Goal: Information Seeking & Learning: Learn about a topic

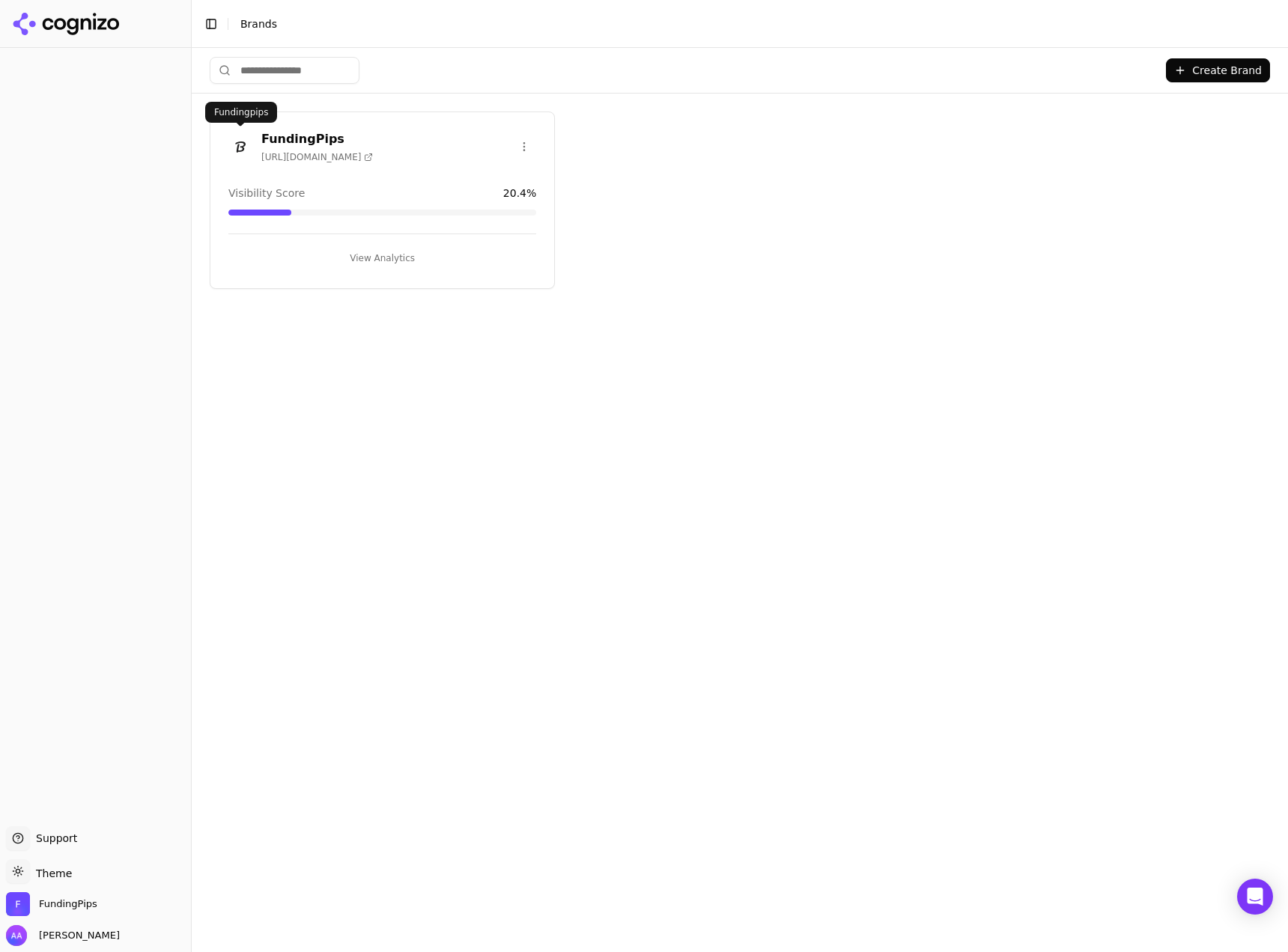
click at [241, 135] on img at bounding box center [240, 146] width 24 height 24
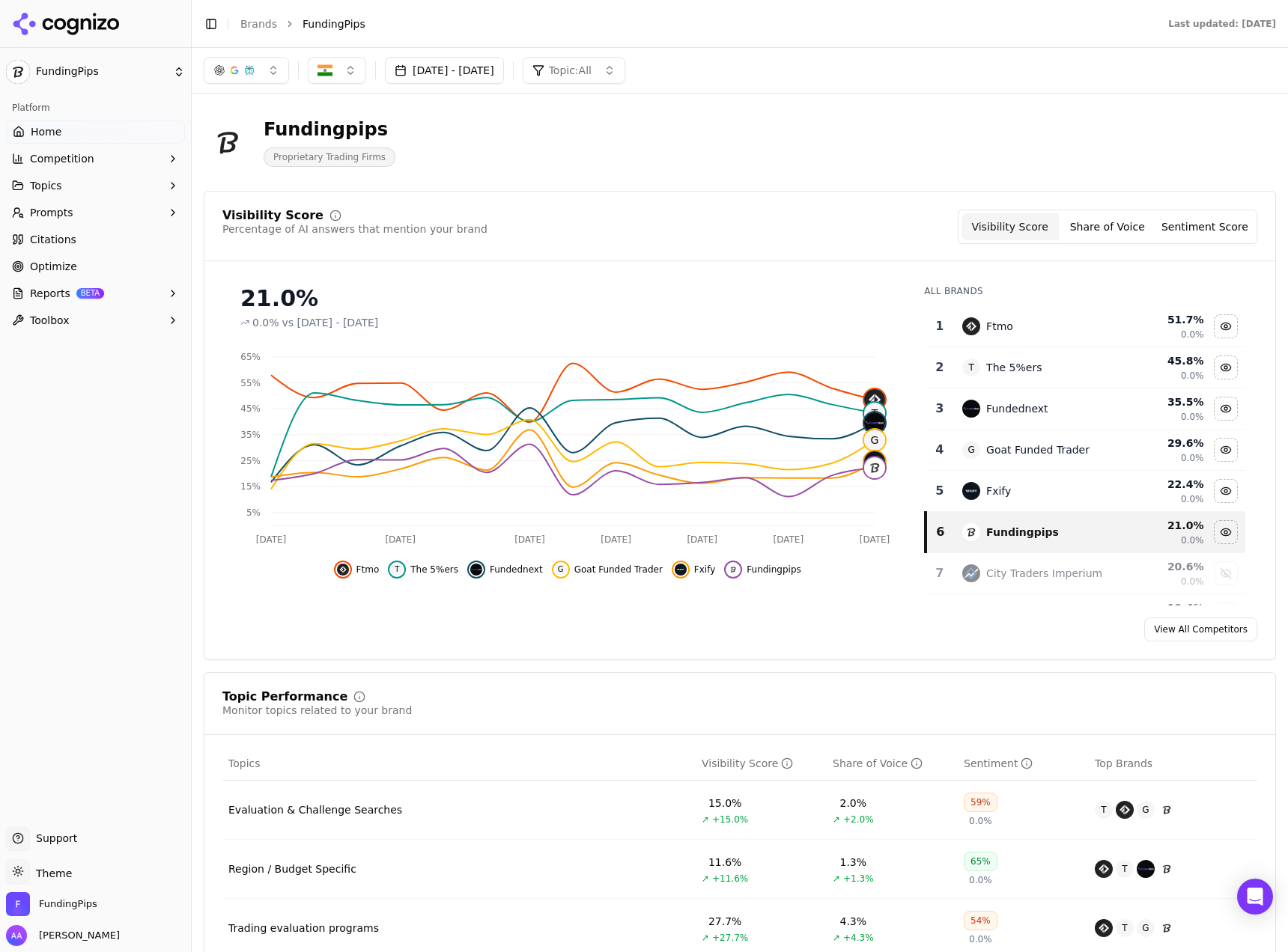
click at [118, 249] on link "Citations" at bounding box center [95, 239] width 179 height 24
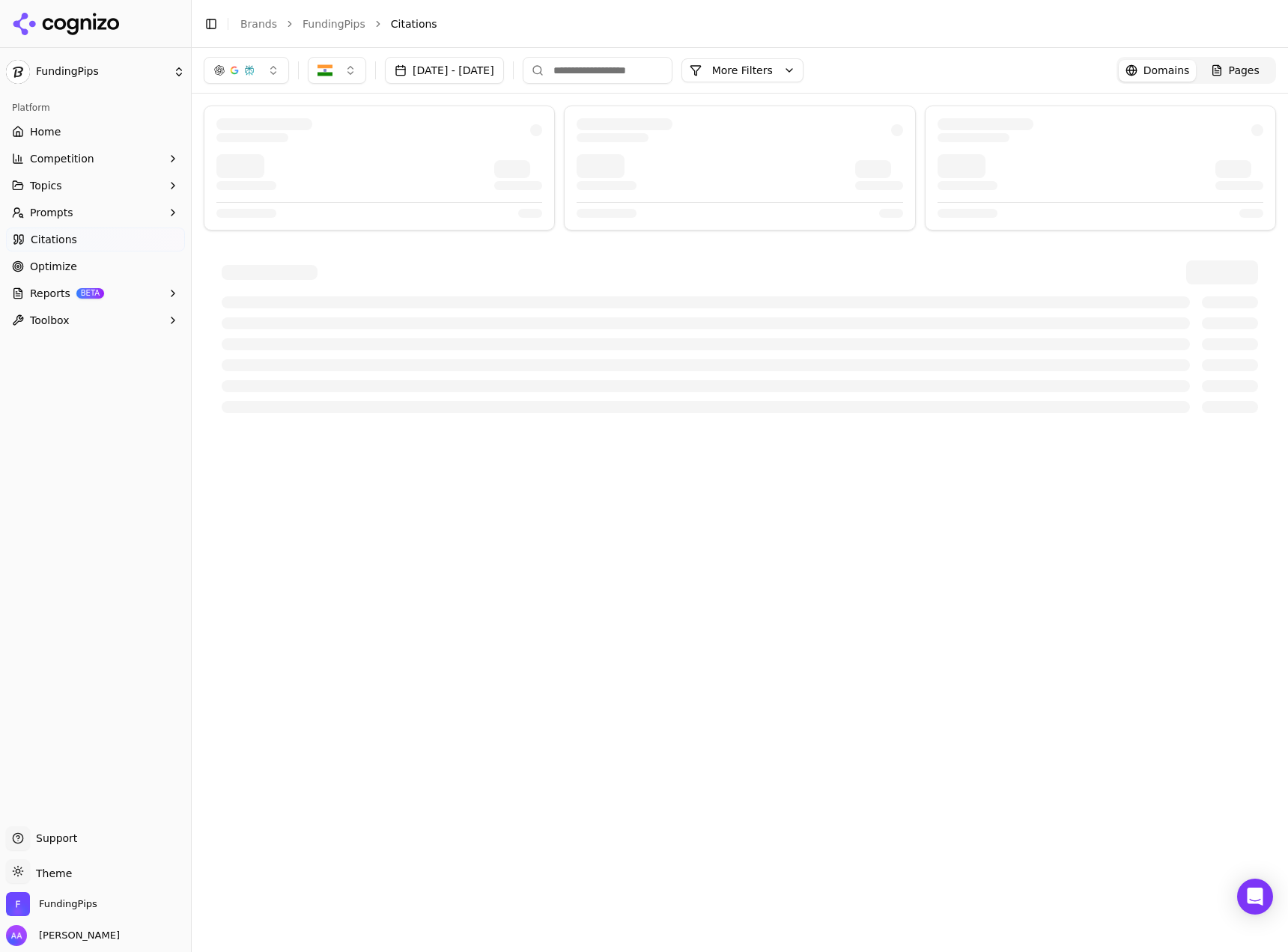
click at [245, 62] on button "button" at bounding box center [246, 70] width 85 height 27
click at [246, 146] on span "Google AI Overviews" at bounding box center [246, 161] width 94 height 30
click at [251, 186] on div "Perplexity" at bounding box center [238, 192] width 142 height 24
click at [421, 103] on div at bounding box center [739, 268] width 1096 height 350
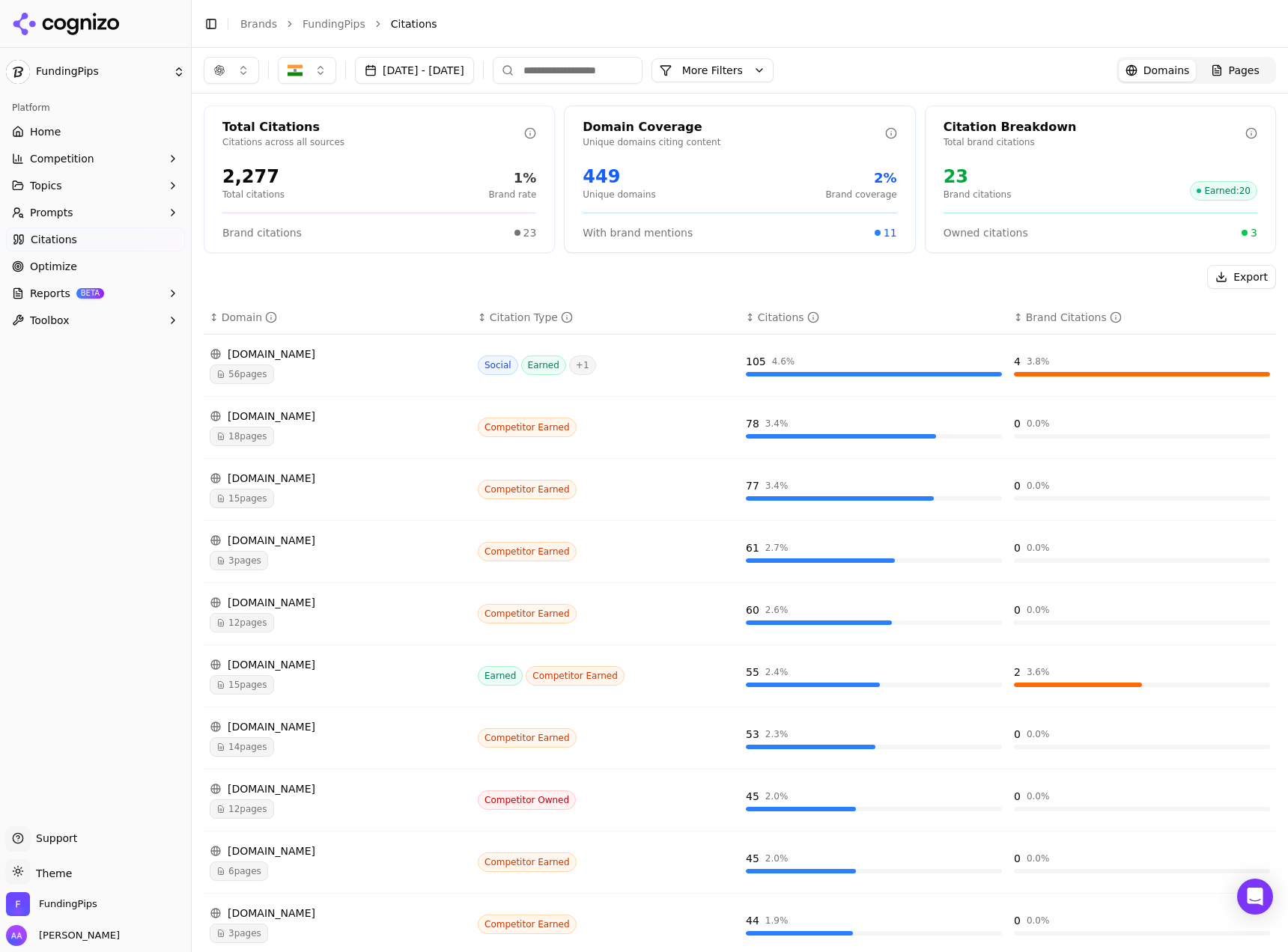
click at [428, 76] on button "[DATE] - [DATE]" at bounding box center [414, 70] width 119 height 27
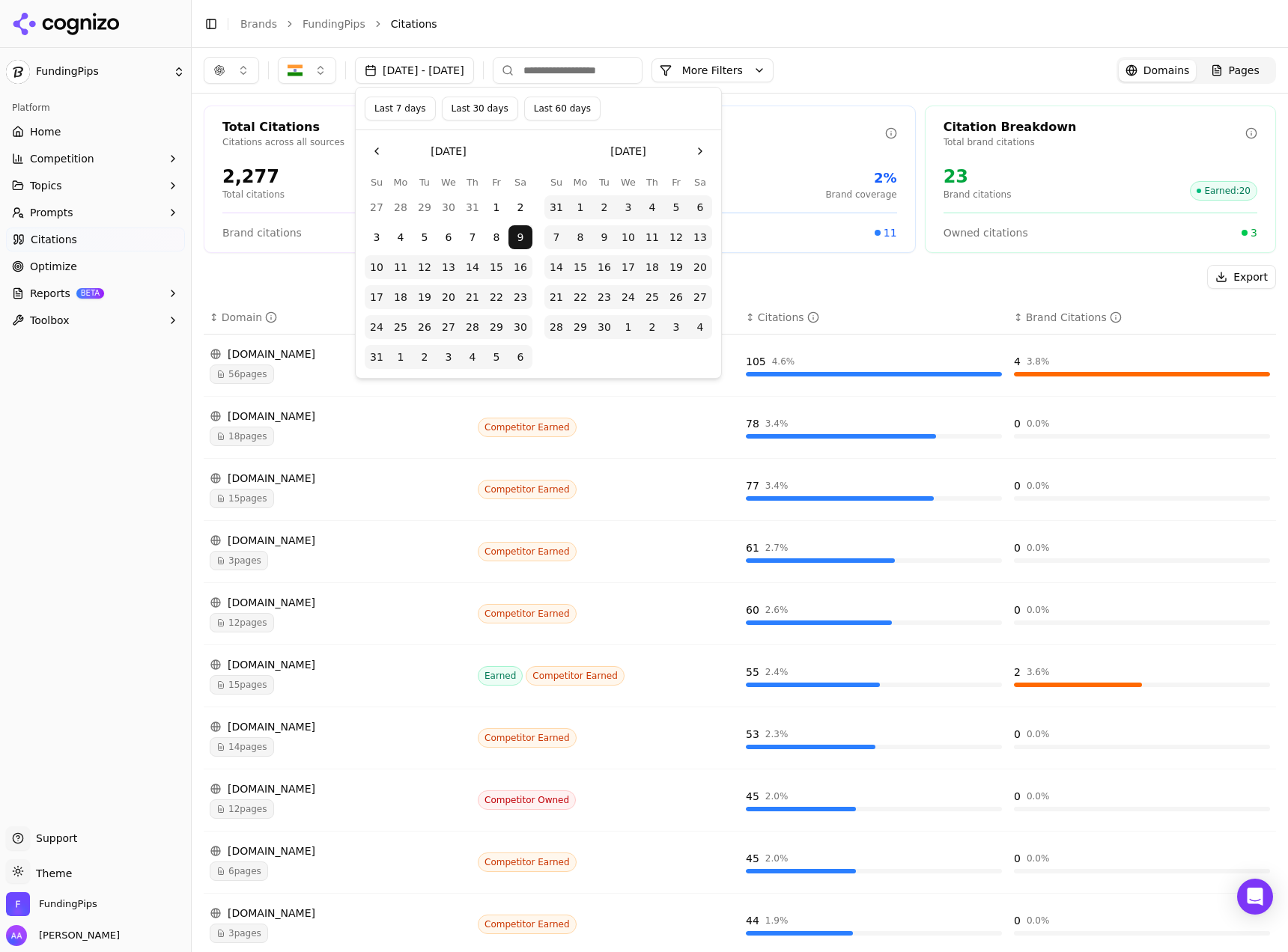
click at [409, 115] on button "Last 7 days" at bounding box center [400, 108] width 71 height 24
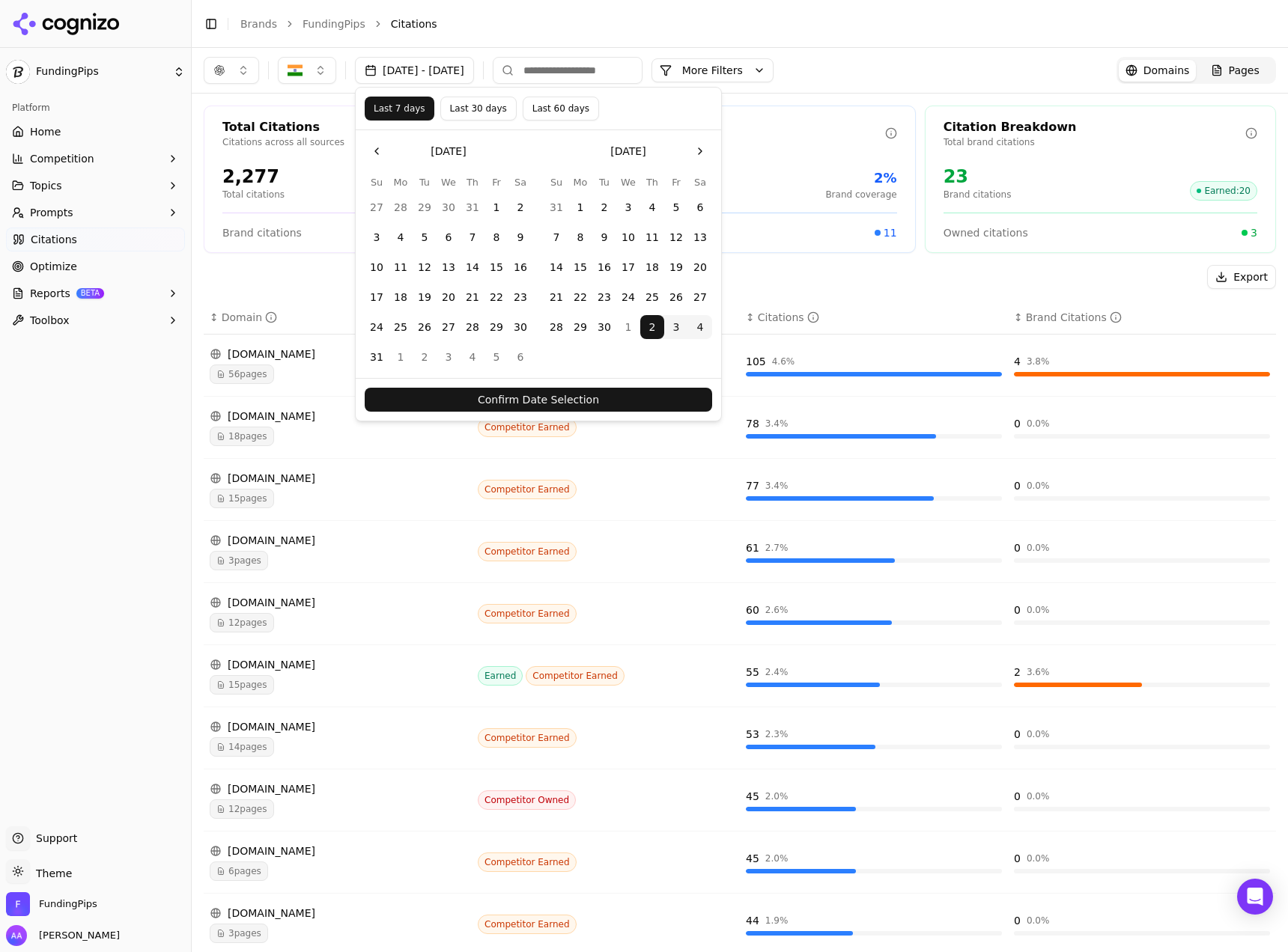
click at [516, 394] on button "Confirm Date Selection" at bounding box center [538, 399] width 347 height 24
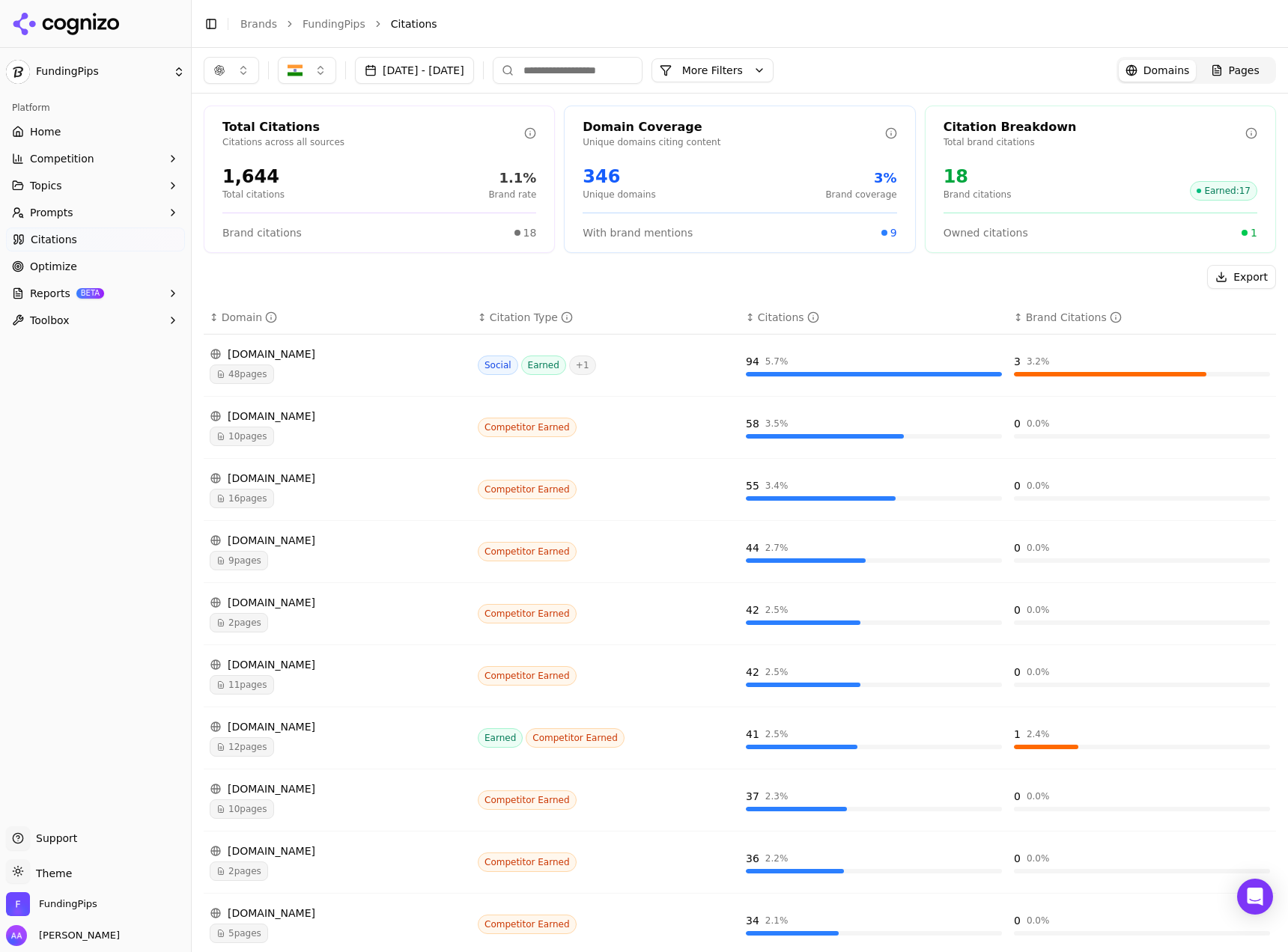
click at [296, 373] on div "48 pages" at bounding box center [337, 374] width 256 height 20
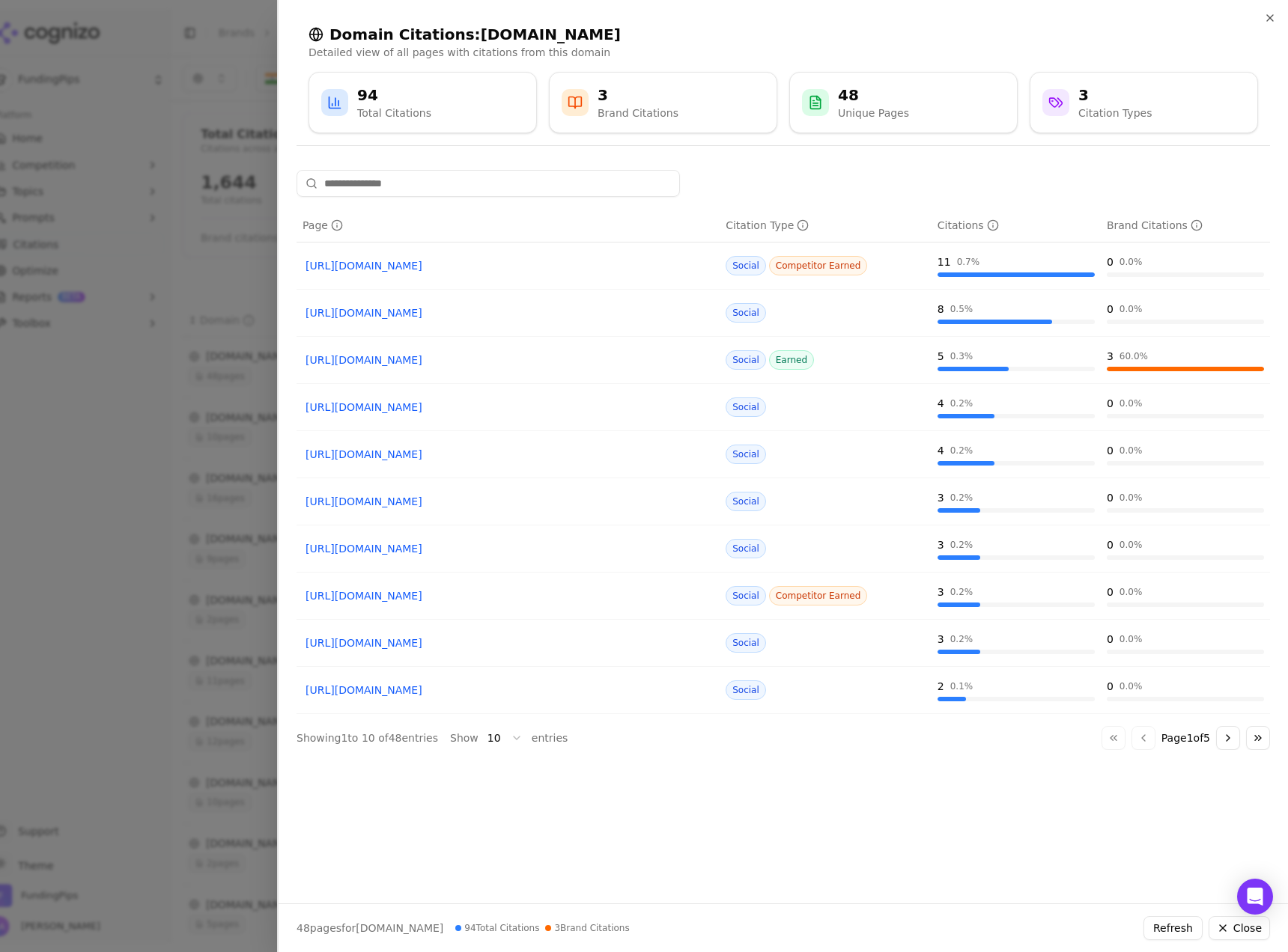
click at [1224, 744] on button "Go to next page" at bounding box center [1227, 738] width 24 height 24
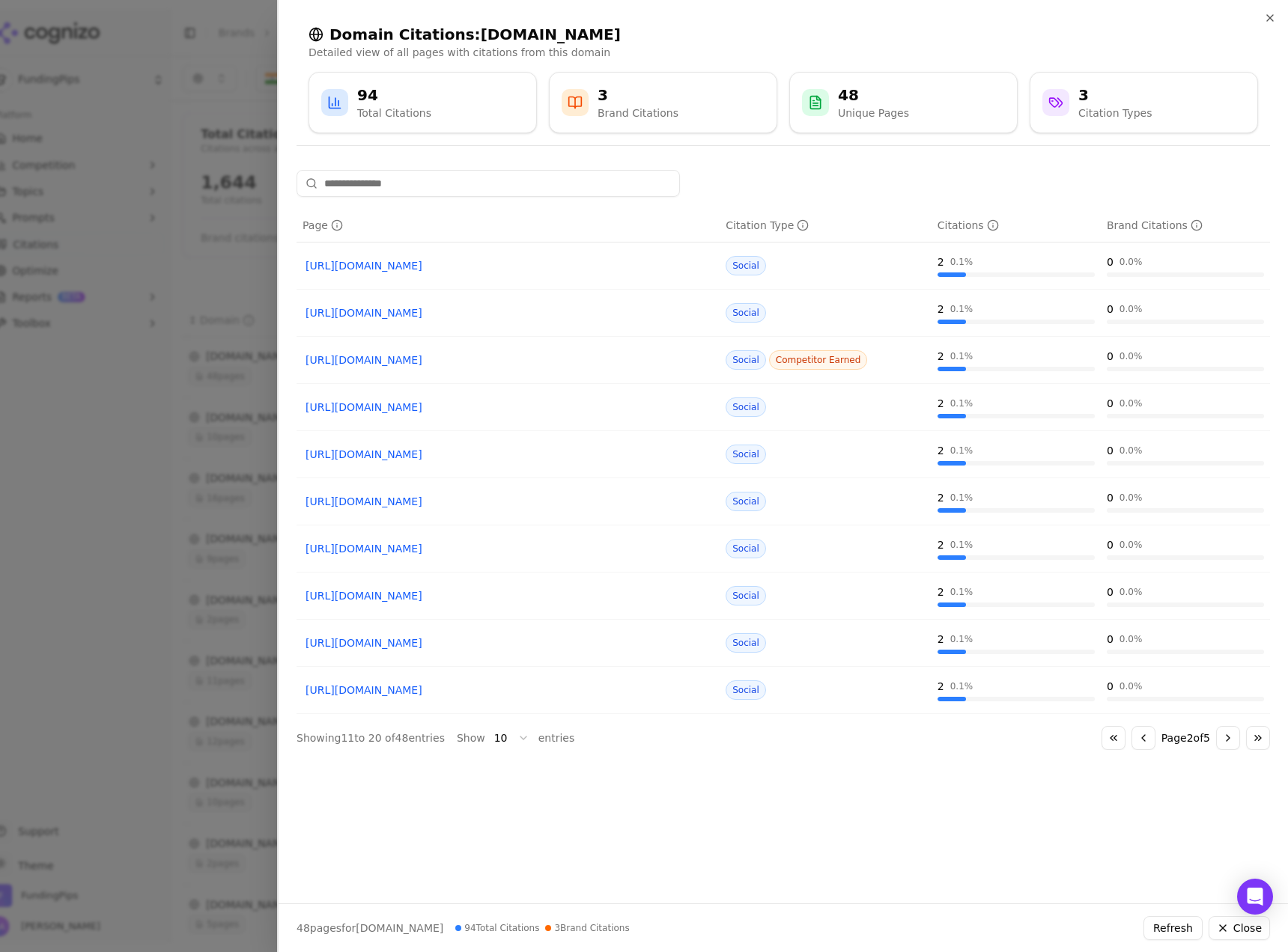
click at [1224, 744] on button "Go to next page" at bounding box center [1227, 738] width 24 height 24
click at [1224, 743] on button "Go to next page" at bounding box center [1227, 738] width 24 height 24
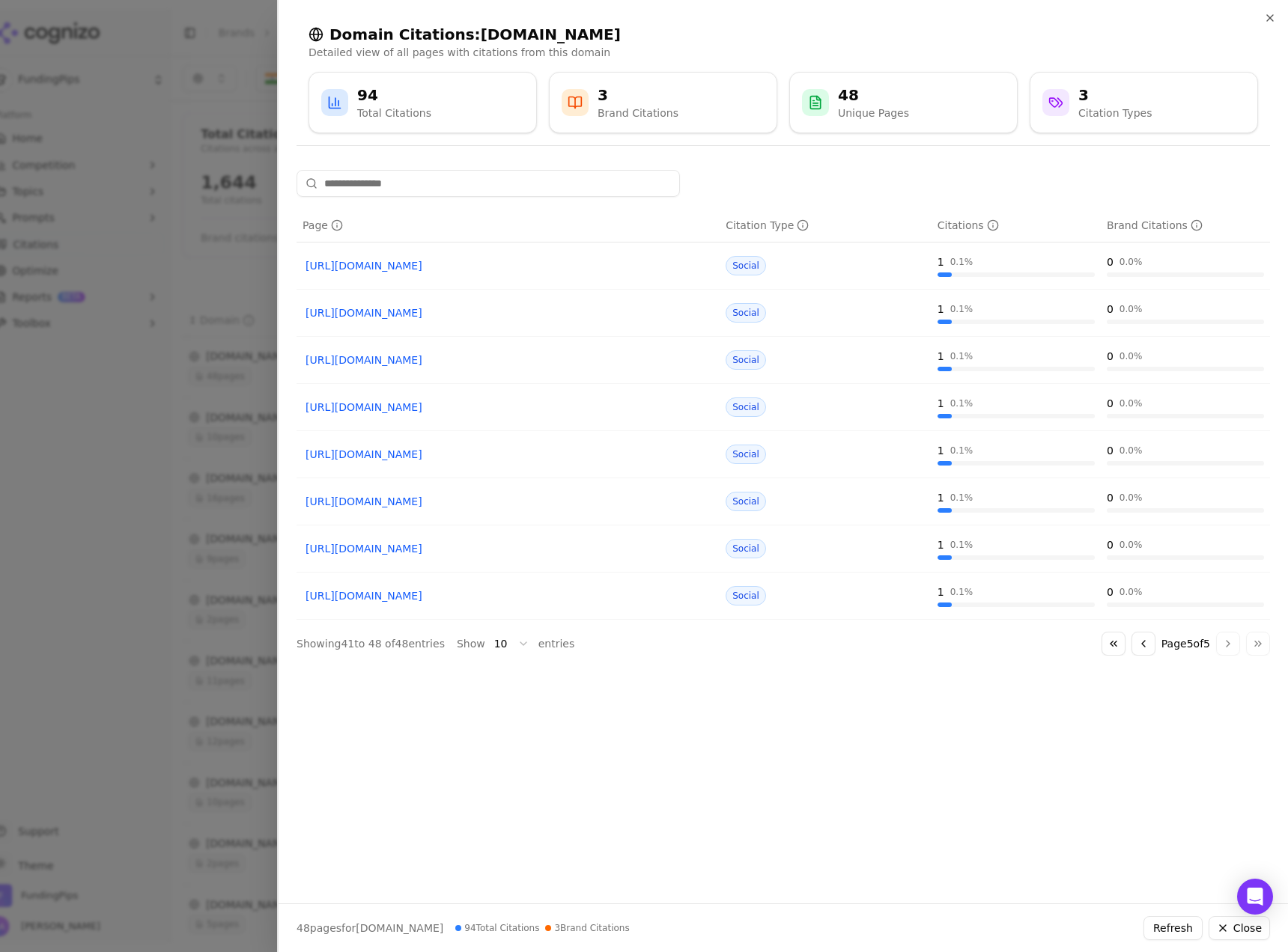
click at [1224, 743] on div "Page Citation Type Citations Brand Citations [URL][DOMAIN_NAME] Social 1 0.1 % …" at bounding box center [782, 530] width 1009 height 721
click at [116, 648] on div at bounding box center [644, 476] width 1288 height 952
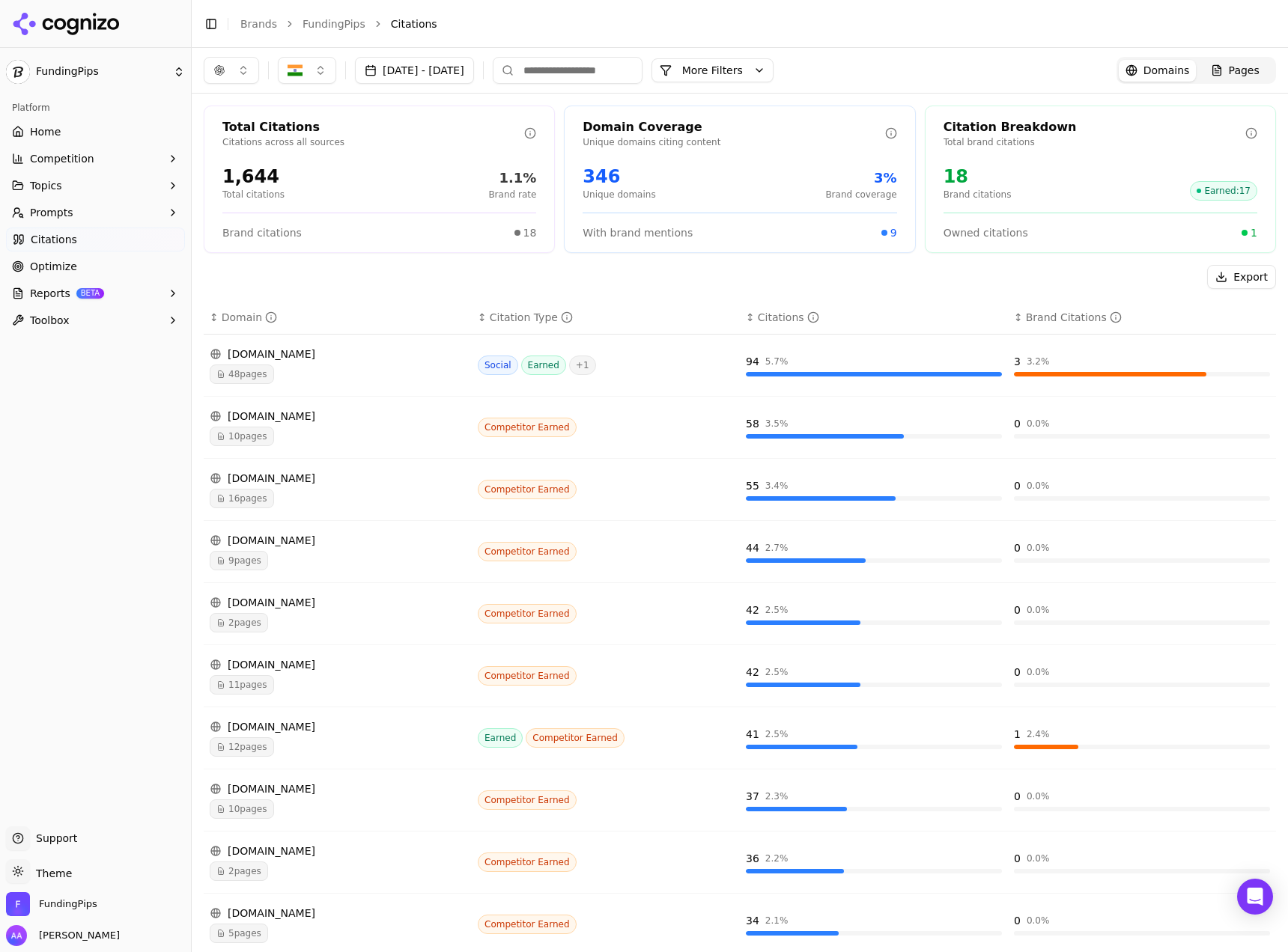
click at [241, 437] on span "10 pages" at bounding box center [241, 437] width 64 height 20
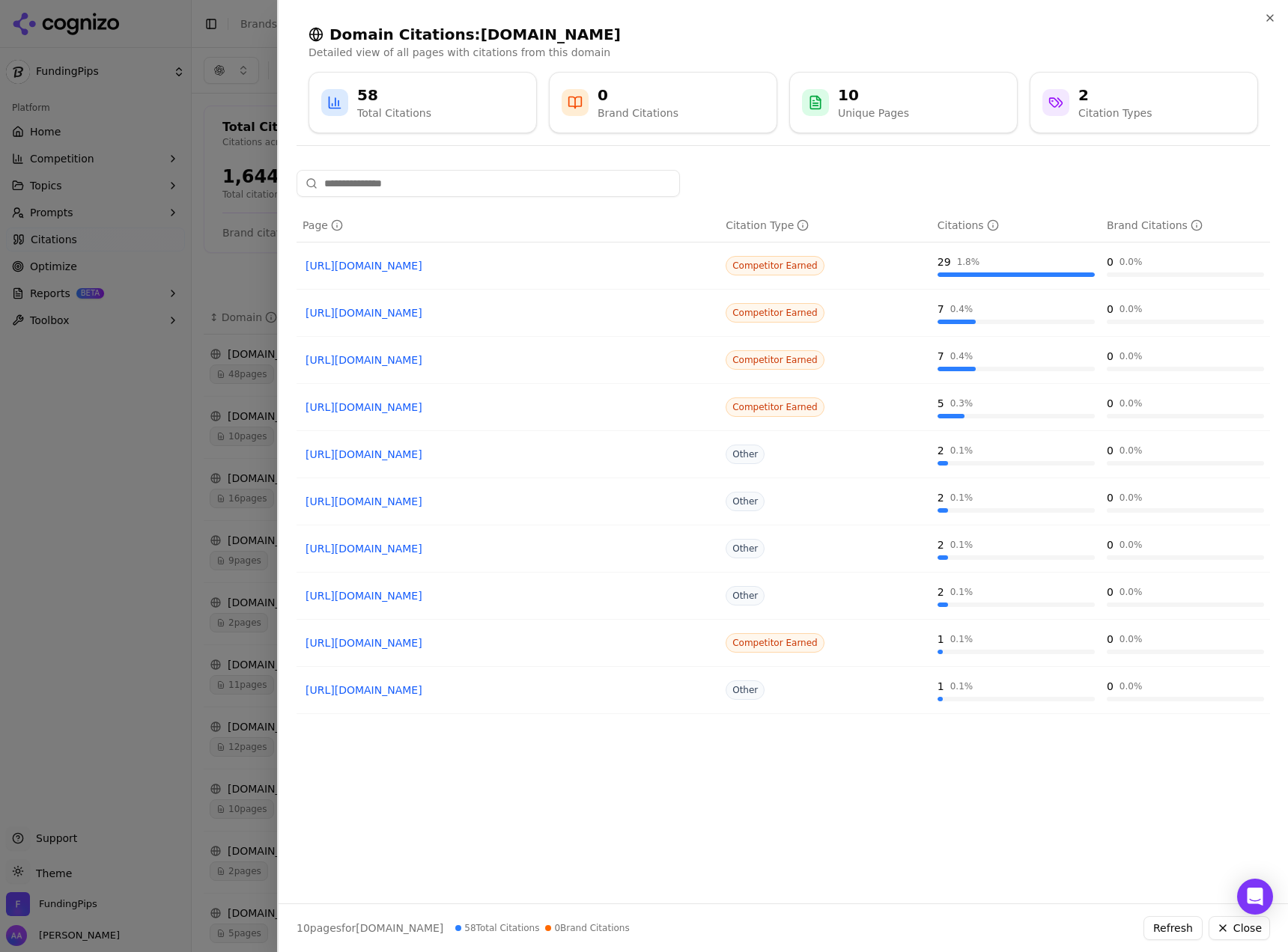
click at [133, 346] on div at bounding box center [644, 476] width 1288 height 952
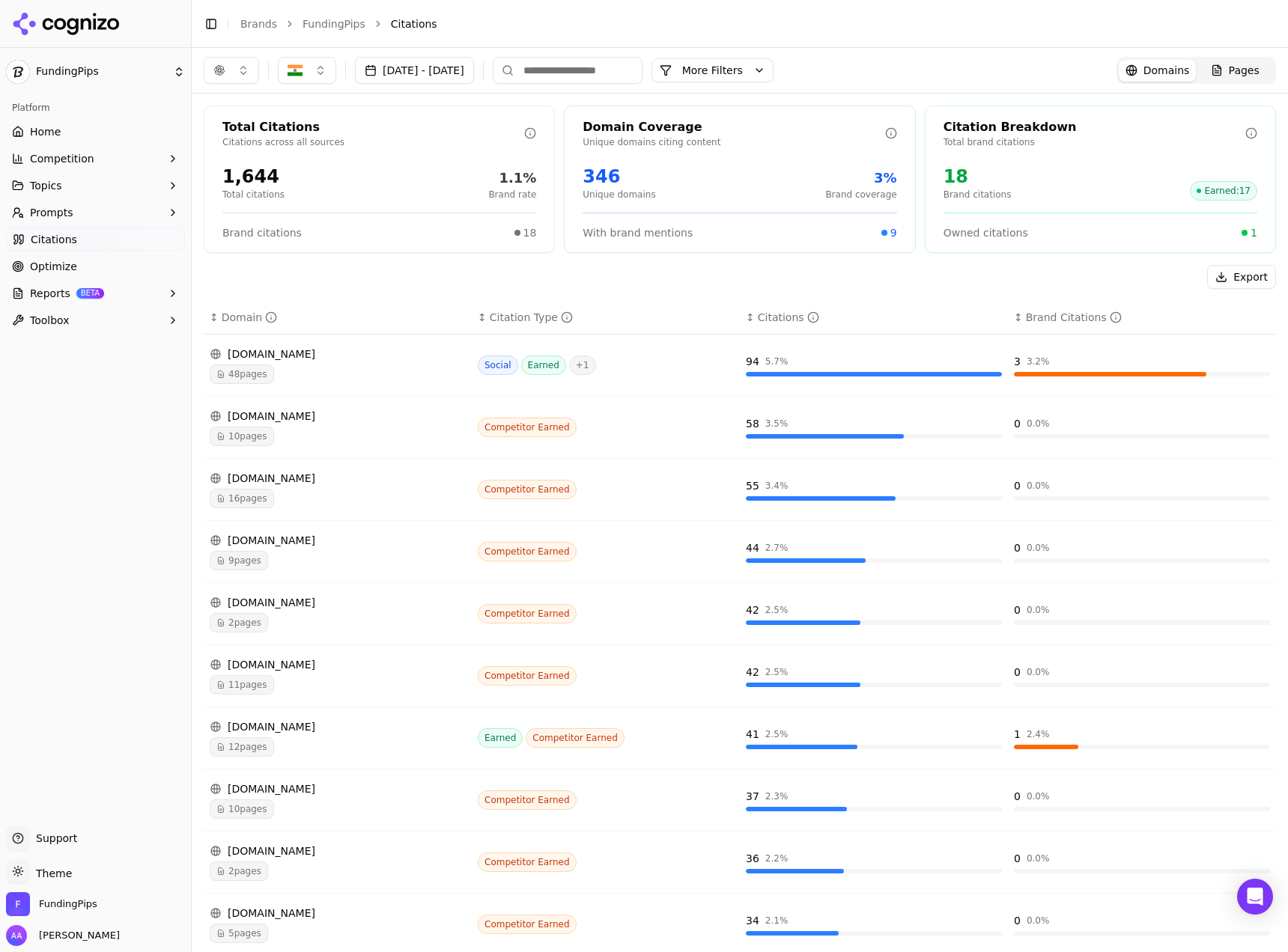
click at [83, 126] on link "Home" at bounding box center [95, 131] width 179 height 24
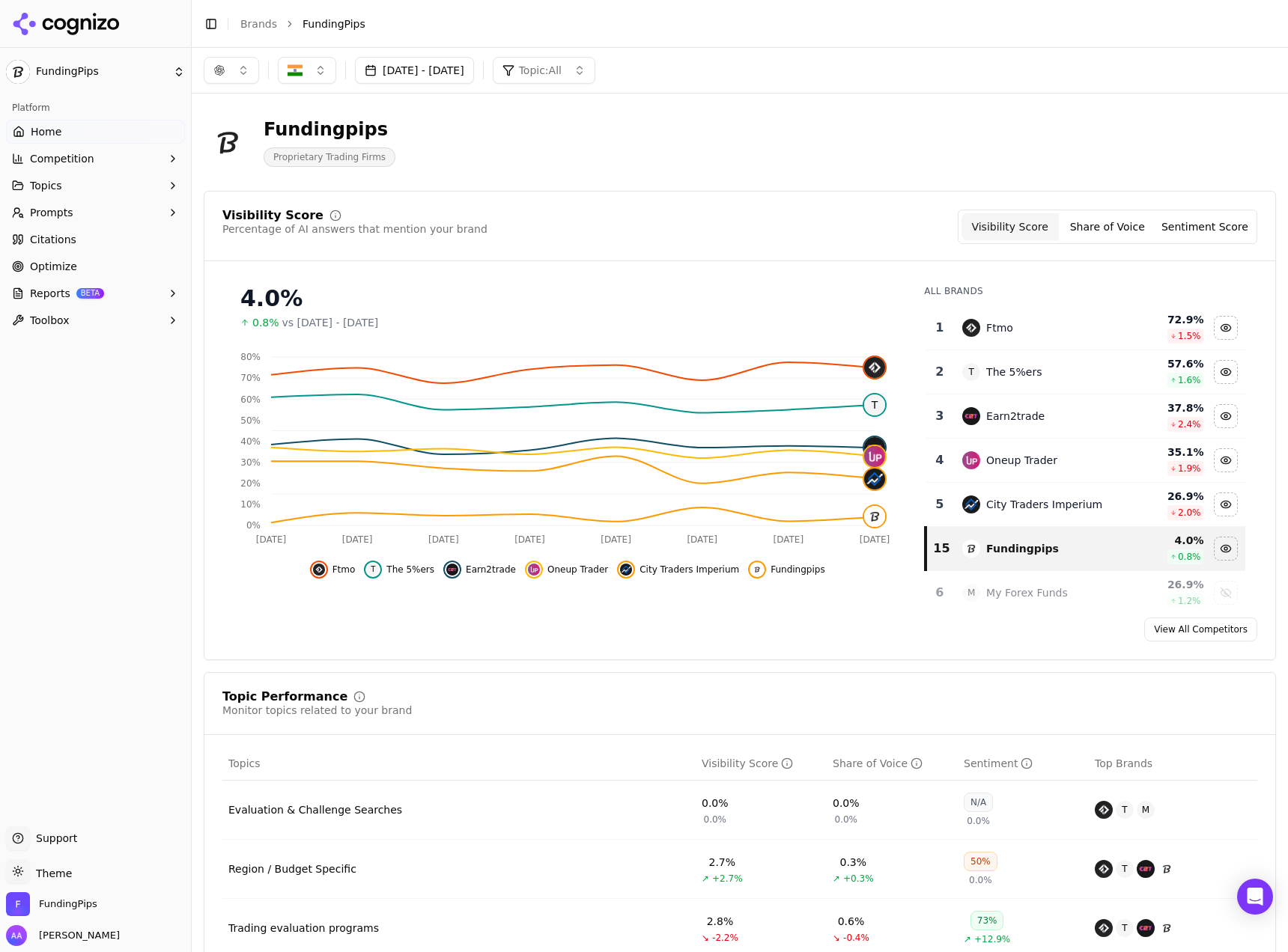
click at [99, 212] on button "Prompts" at bounding box center [95, 212] width 179 height 24
click at [71, 318] on span "Citations" at bounding box center [53, 311] width 47 height 15
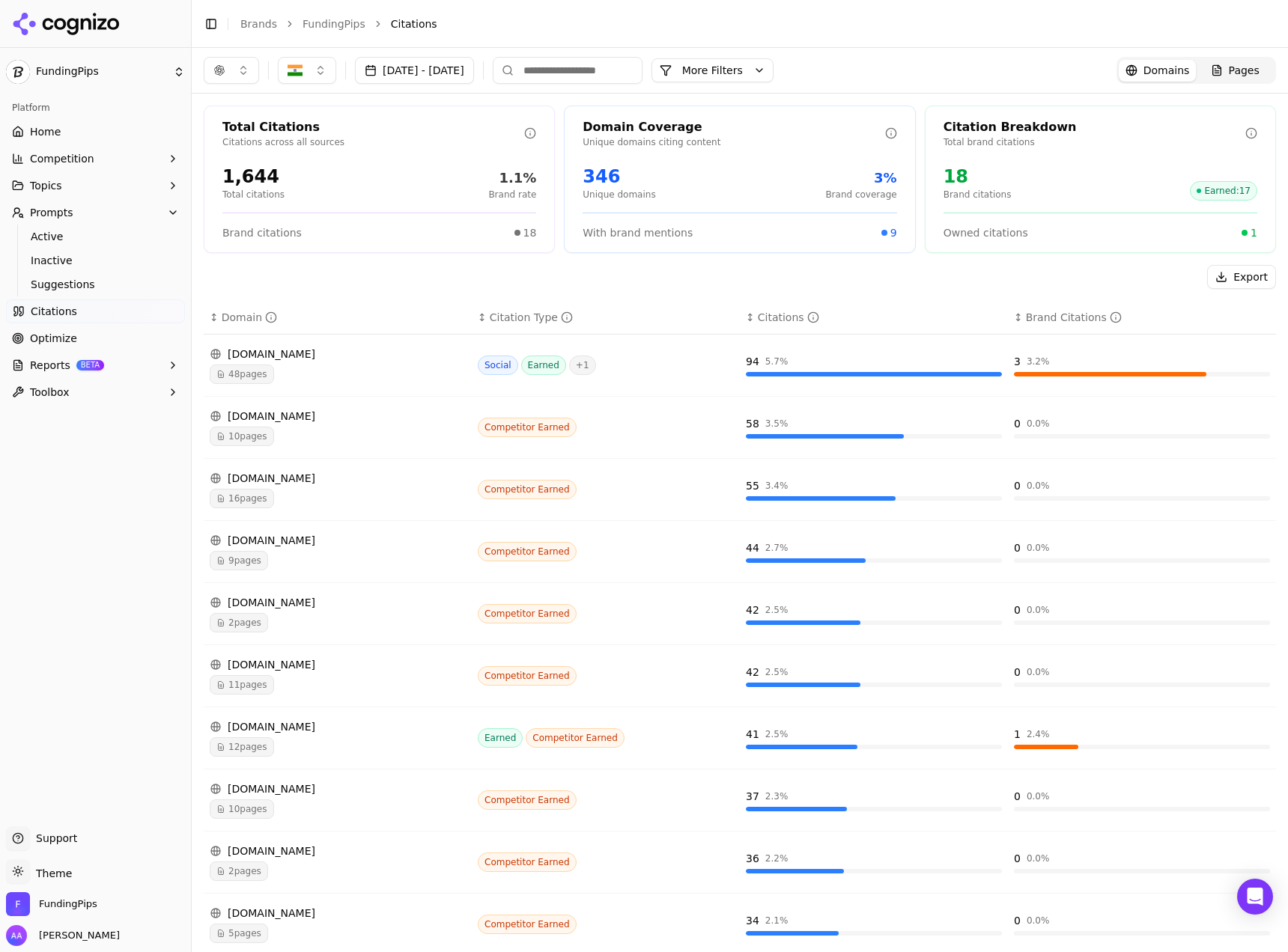
click at [351, 568] on div "9 pages" at bounding box center [337, 561] width 256 height 20
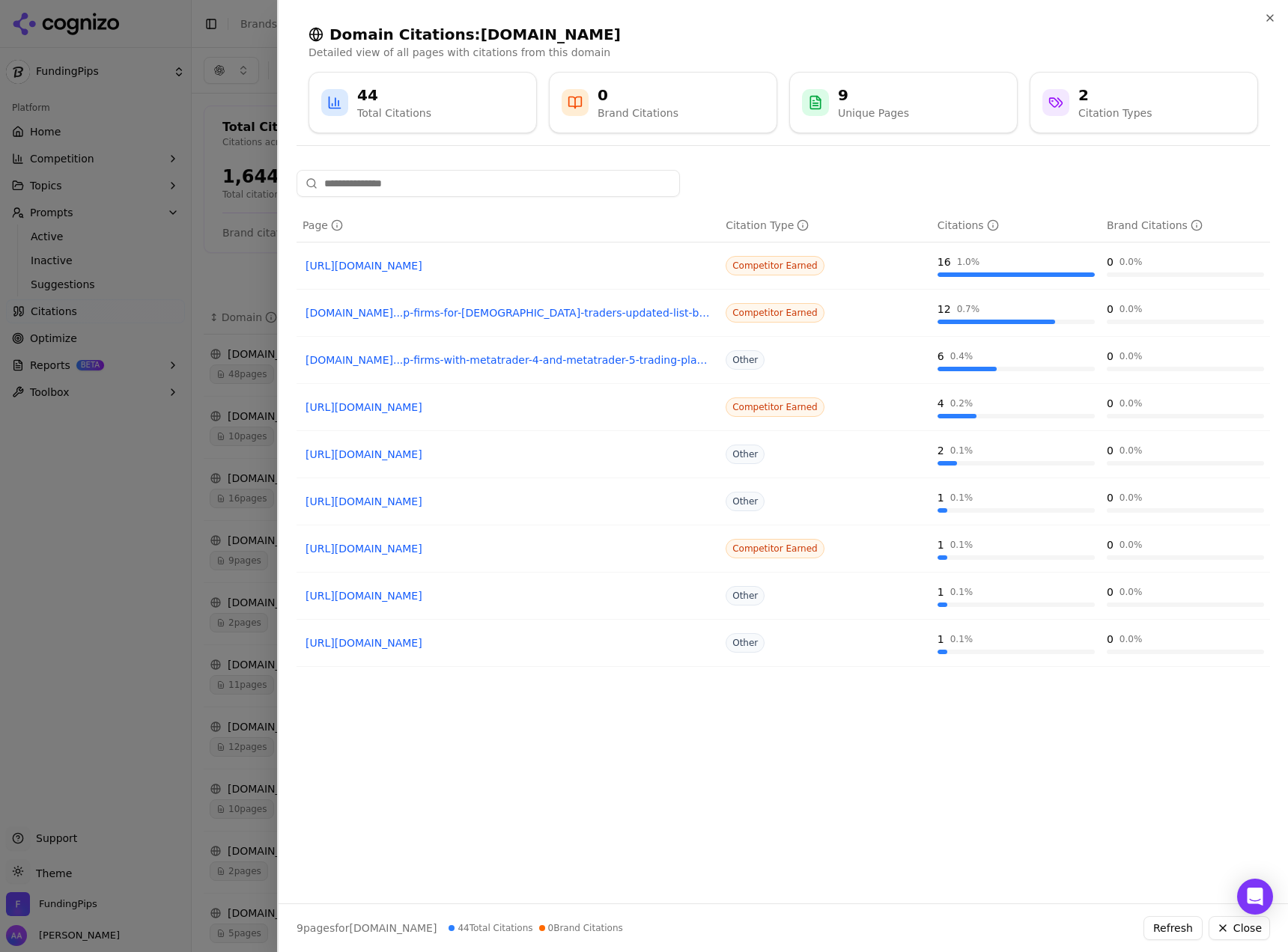
click at [89, 310] on div at bounding box center [644, 476] width 1288 height 952
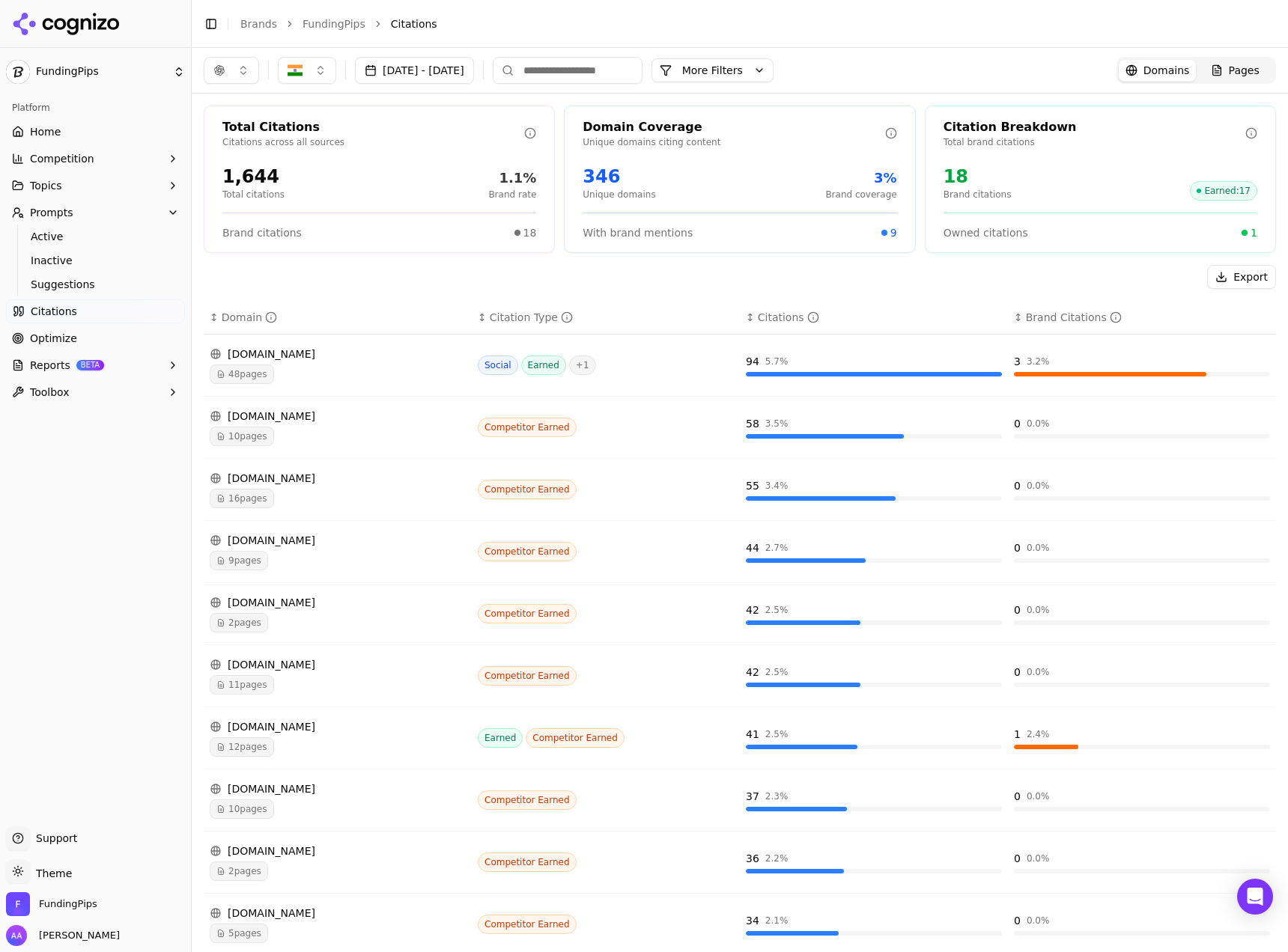
click at [732, 63] on button "More Filters" at bounding box center [712, 70] width 122 height 24
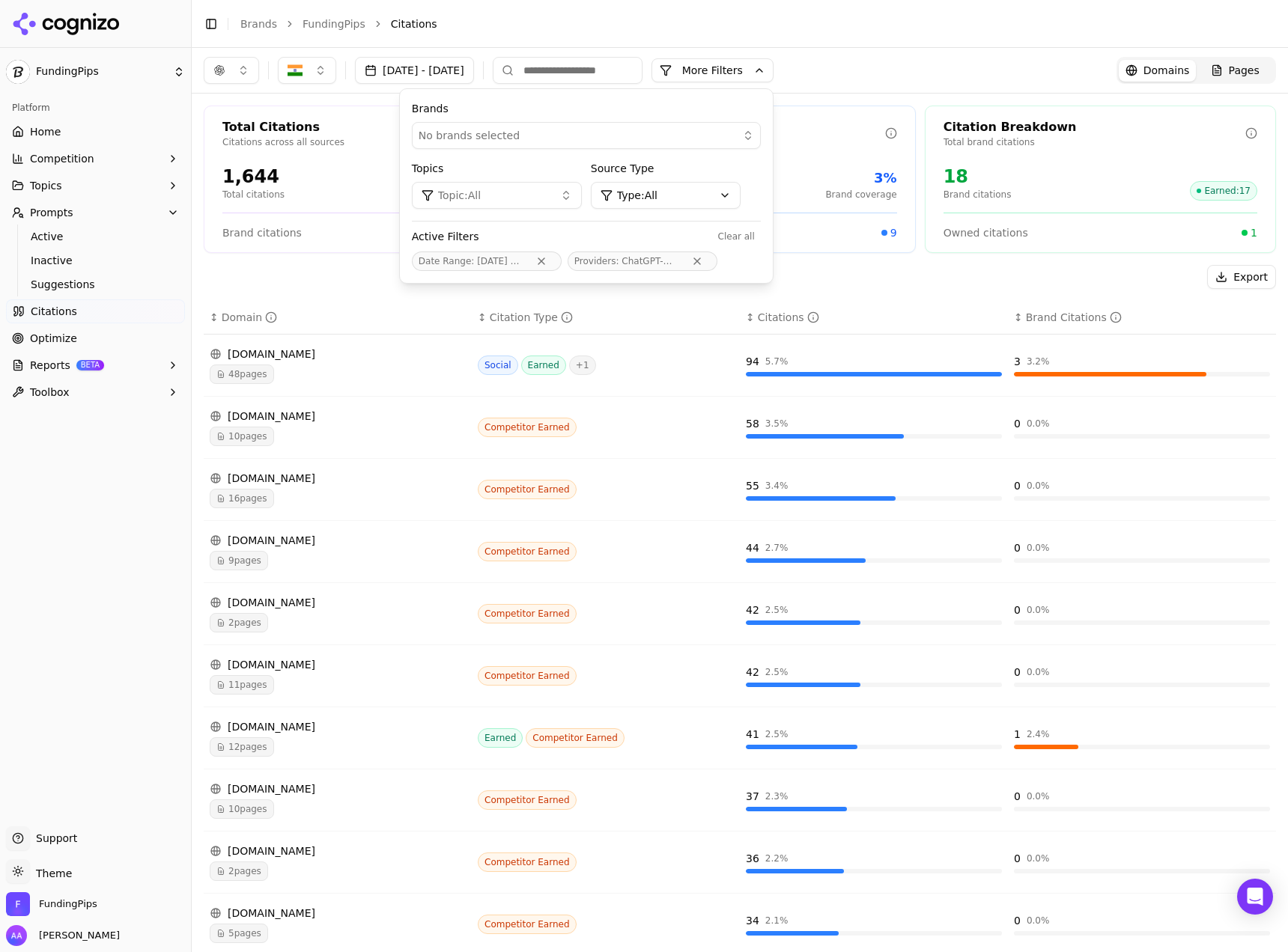
click at [719, 199] on html "FundingPips Platform Home Competition Topics Prompts Active Inactive Suggestion…" at bounding box center [644, 476] width 1288 height 952
click at [722, 327] on span "Competitor Owned" at bounding box center [731, 323] width 99 height 15
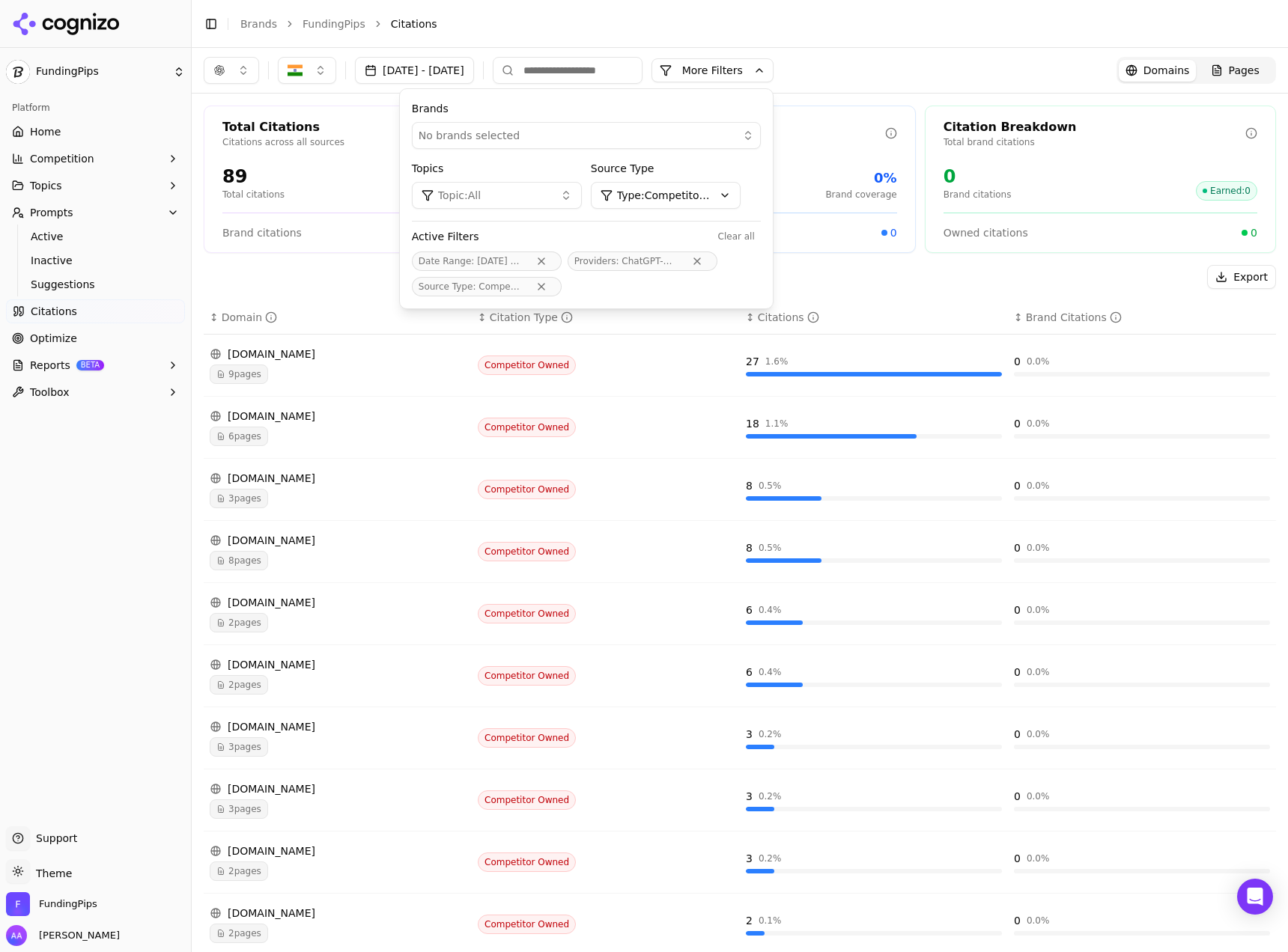
click at [702, 203] on html "FundingPips Platform Home Competition Topics Prompts Active Inactive Suggestion…" at bounding box center [644, 476] width 1288 height 952
click at [682, 251] on span "Earned" at bounding box center [700, 251] width 37 height 15
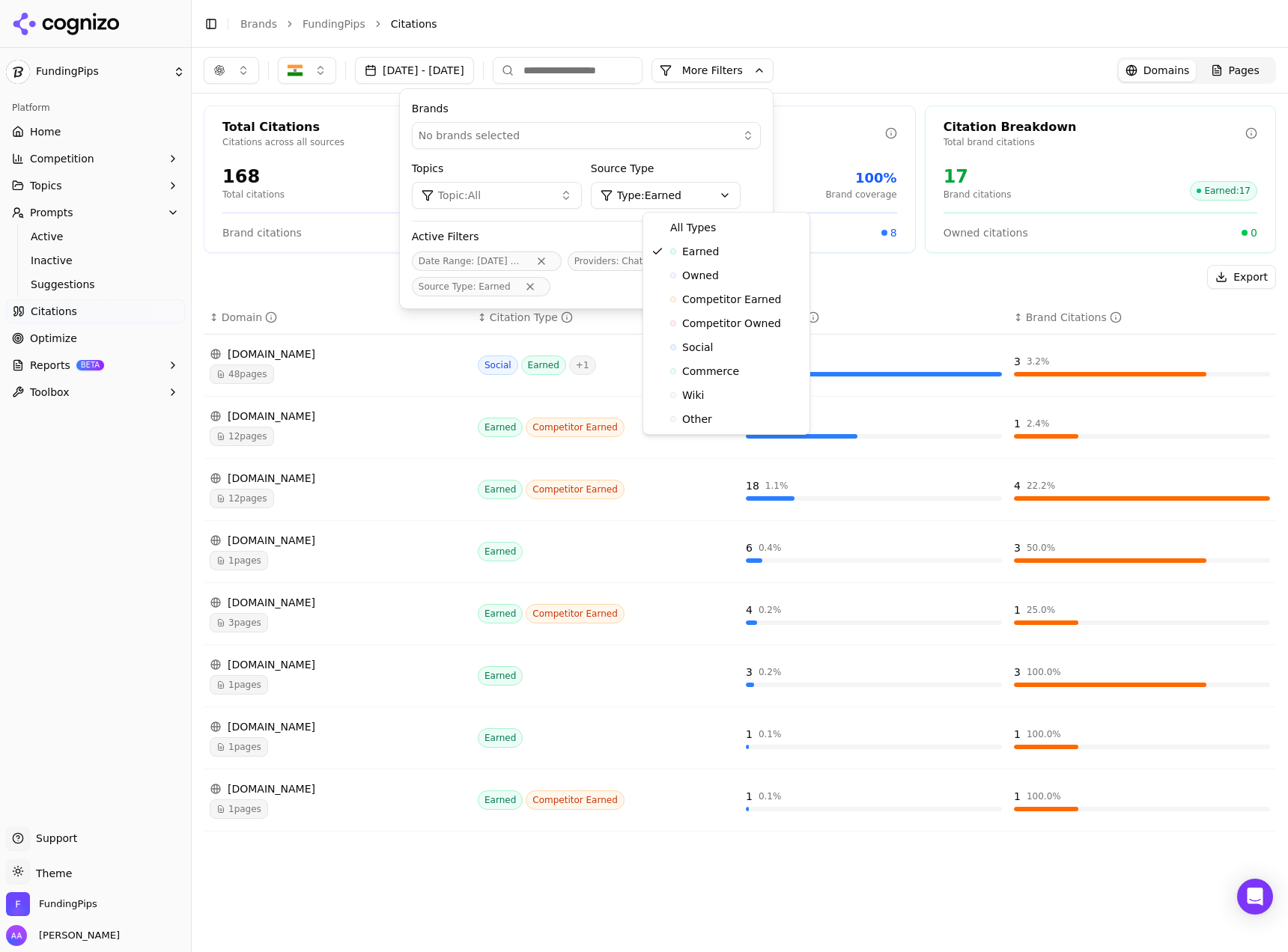
click at [722, 190] on html "FundingPips Platform Home Competition Topics Prompts Active Inactive Suggestion…" at bounding box center [644, 476] width 1288 height 952
click at [690, 283] on div "Owned" at bounding box center [726, 275] width 160 height 24
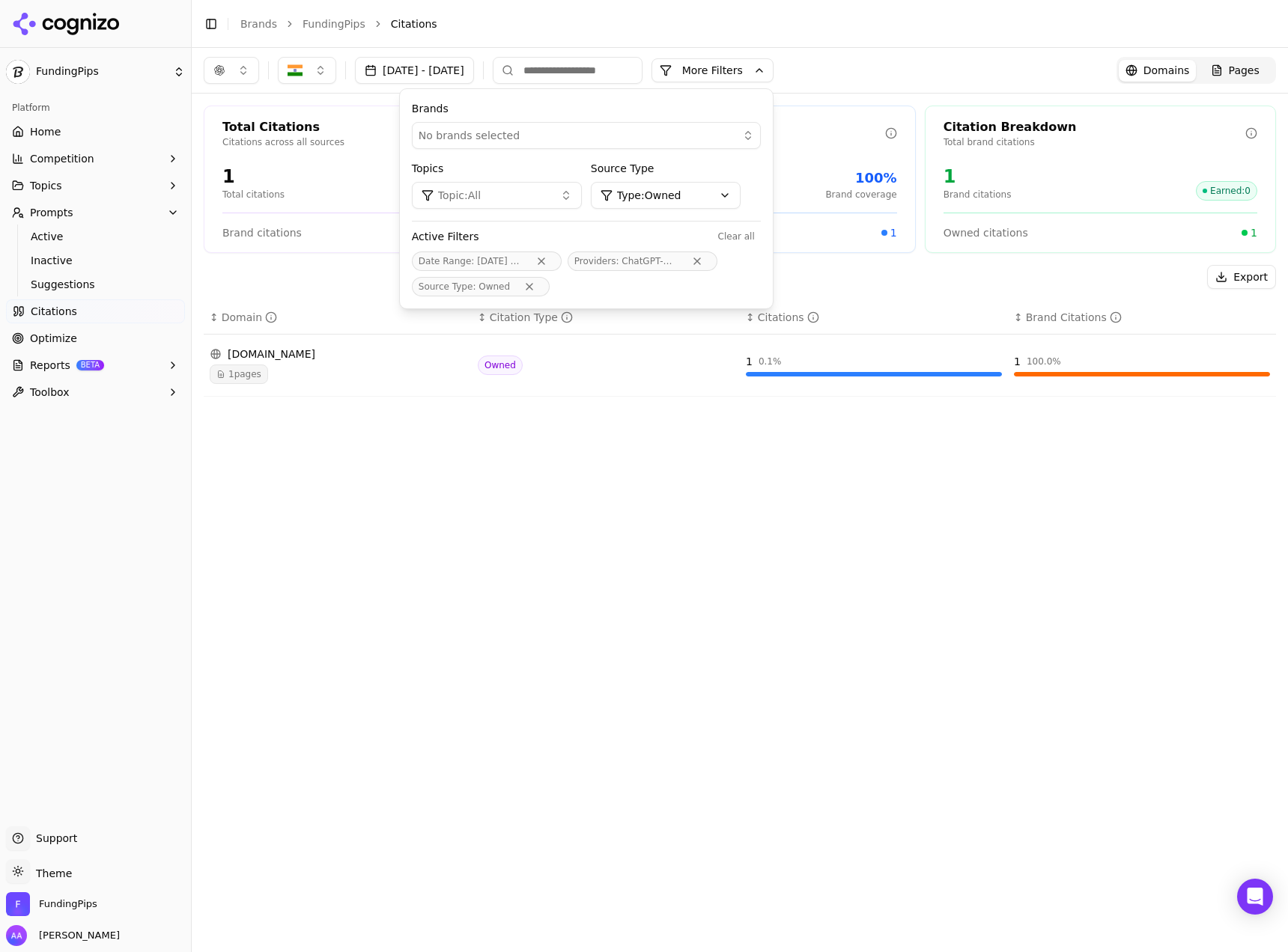
click at [707, 193] on html "FundingPips Platform Home Competition Topics Prompts Active Inactive Suggestion…" at bounding box center [644, 476] width 1288 height 952
click at [702, 314] on div "Competitor Owned" at bounding box center [726, 323] width 160 height 24
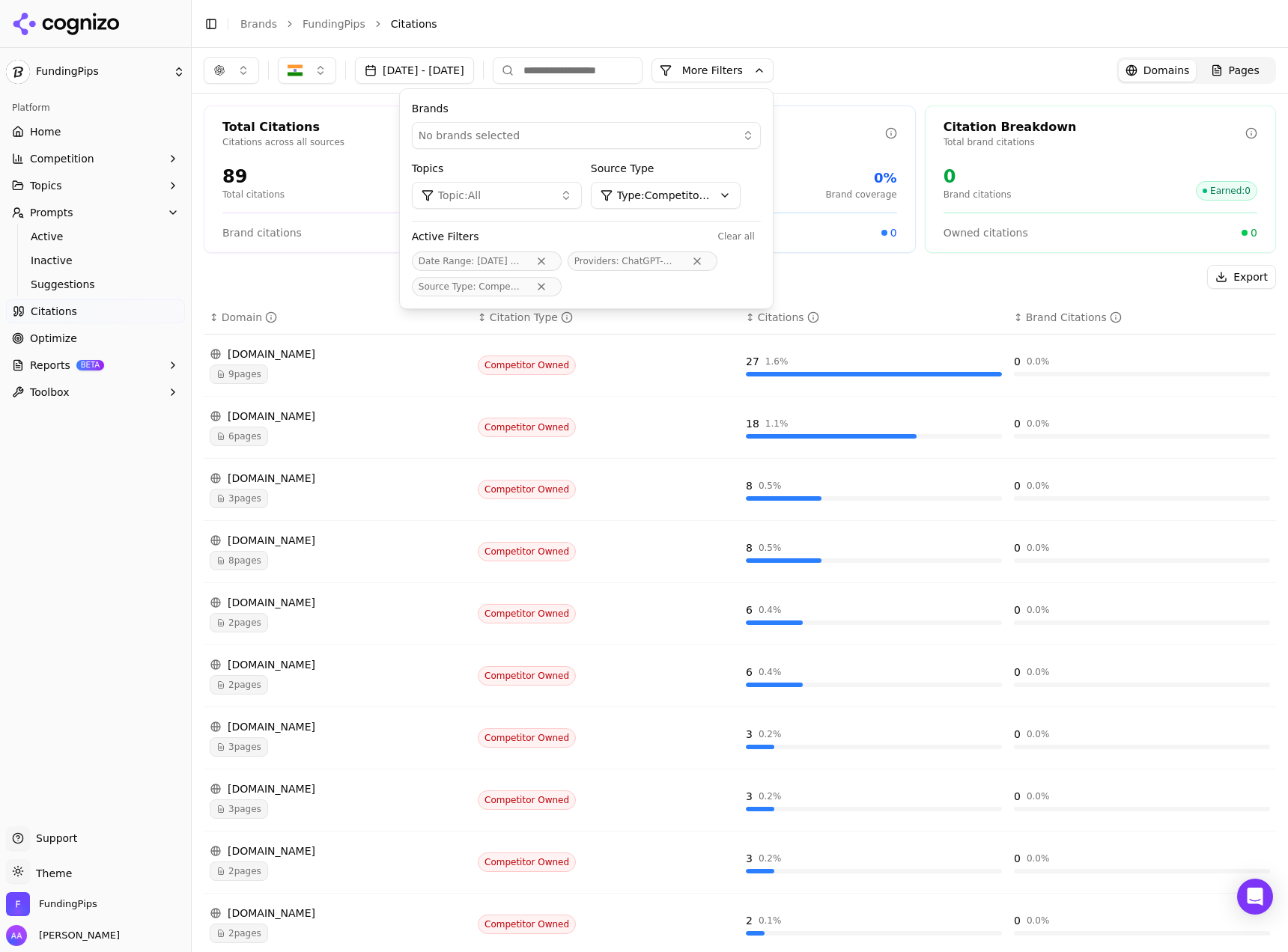
click at [384, 377] on div "9 pages" at bounding box center [337, 374] width 256 height 20
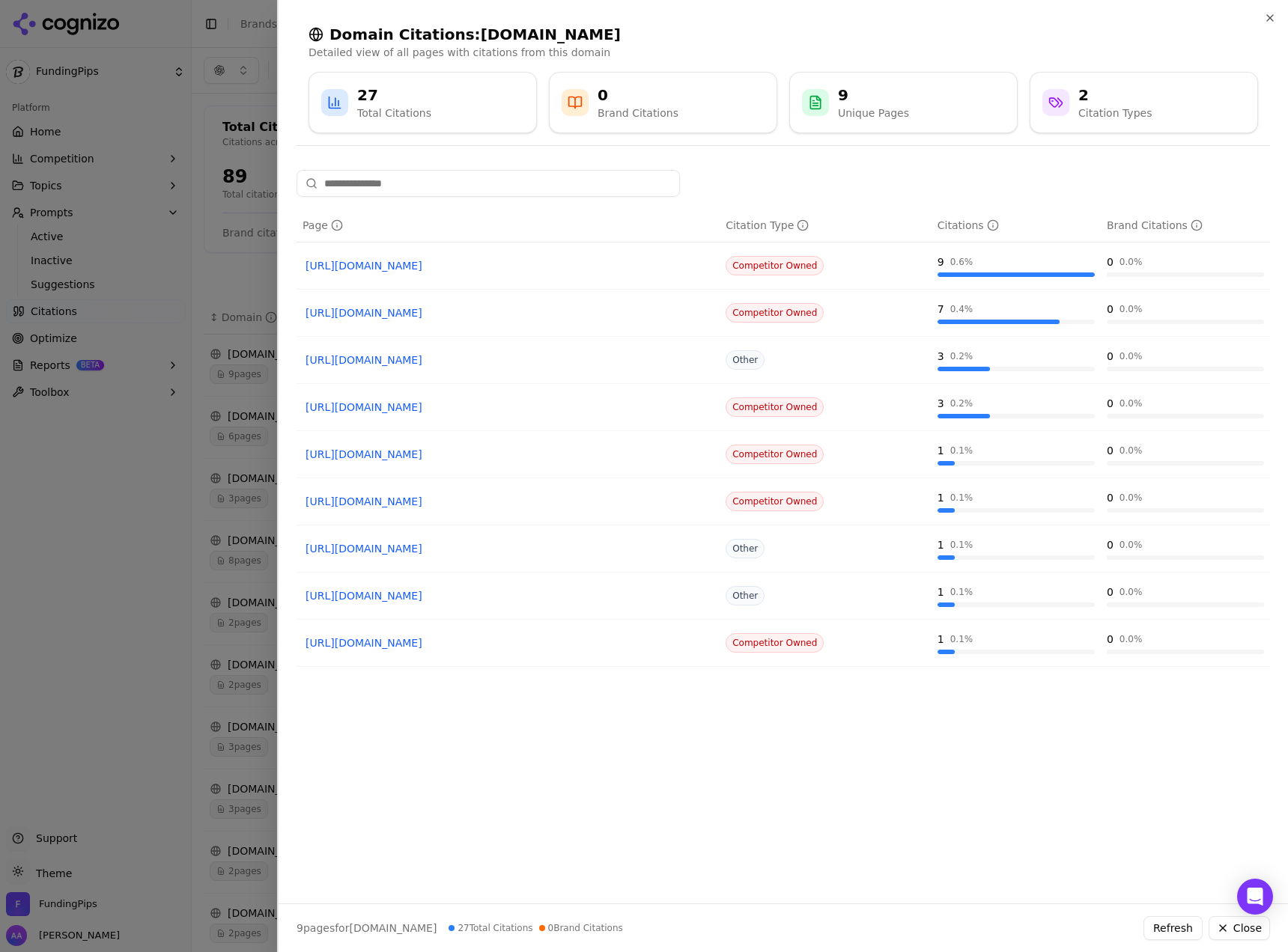
click at [238, 259] on div at bounding box center [644, 476] width 1288 height 952
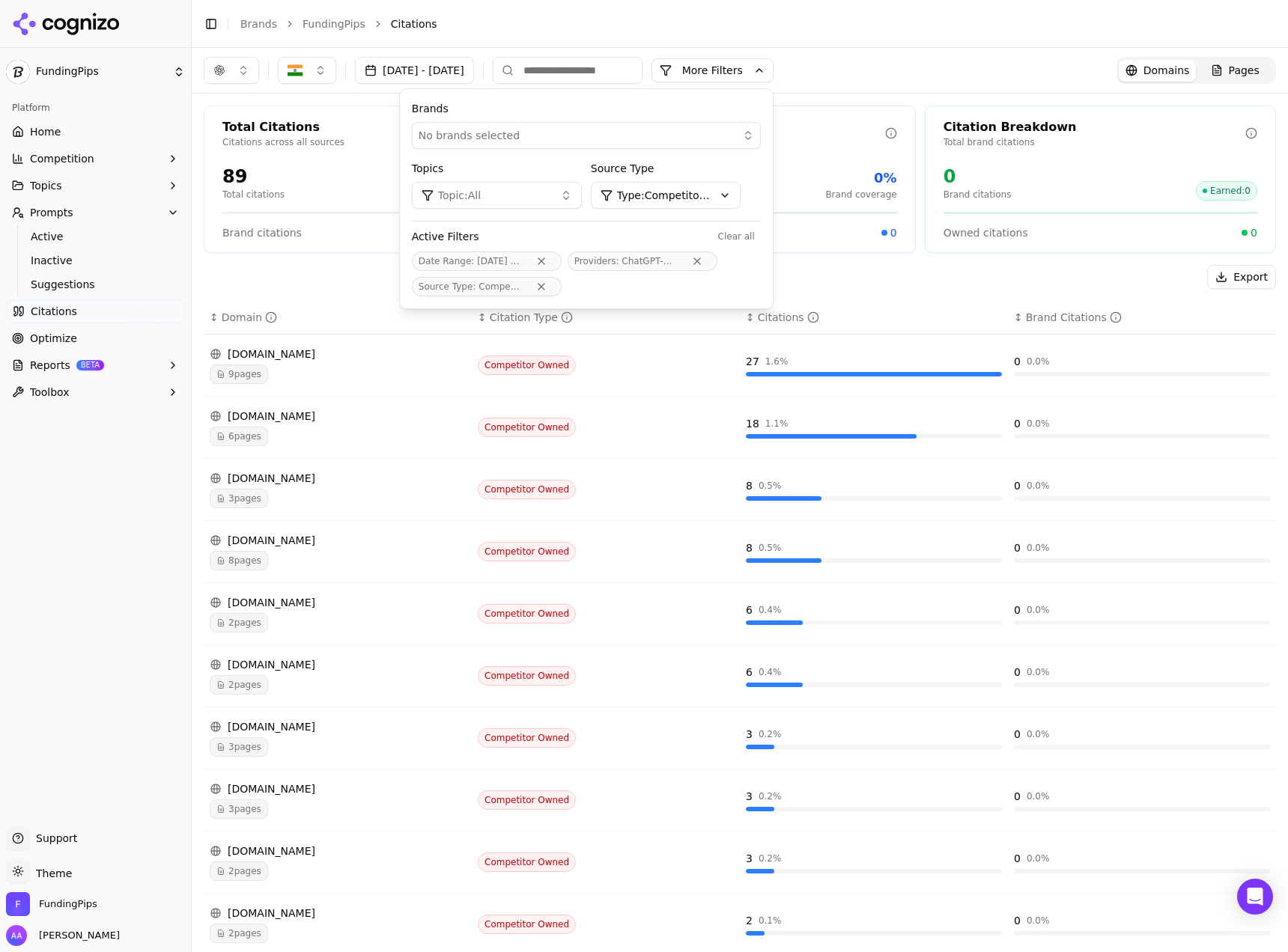
drag, startPoint x: 71, startPoint y: 128, endPoint x: 54, endPoint y: 142, distance: 22.0
click at [70, 128] on link "Home" at bounding box center [95, 131] width 179 height 24
